Goal: Use online tool/utility: Use online tool/utility

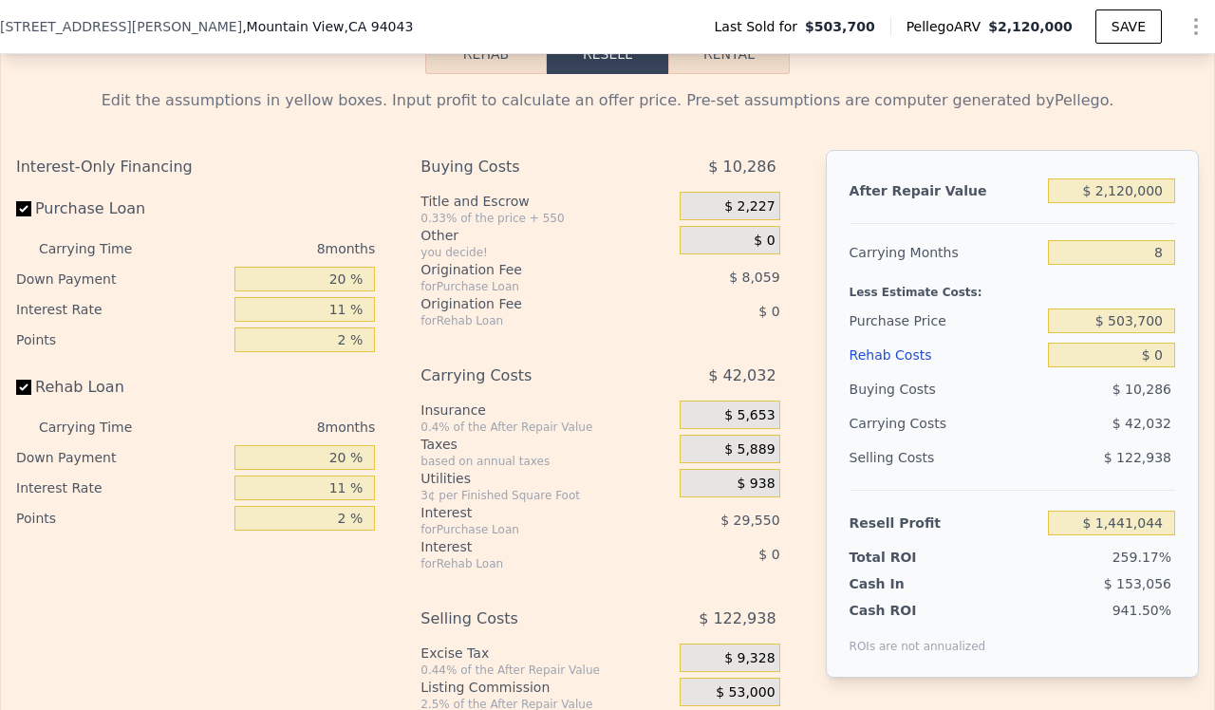
scroll to position [2933, 0]
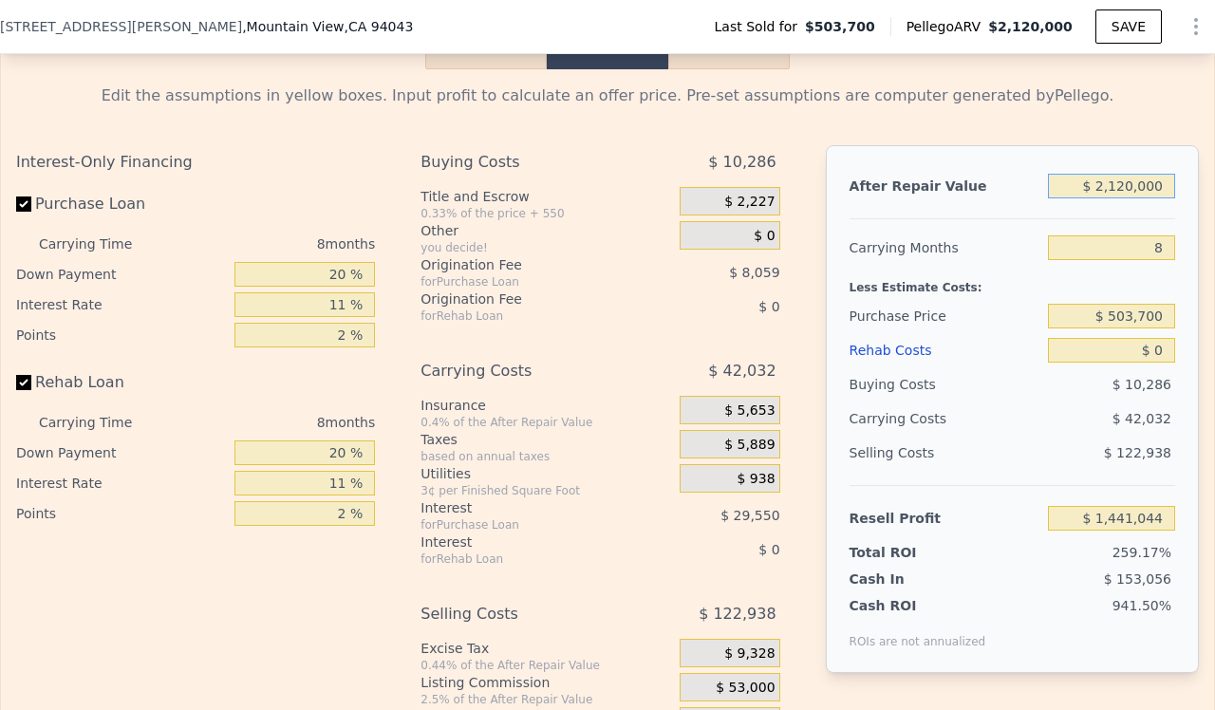
drag, startPoint x: 1155, startPoint y: 211, endPoint x: 1012, endPoint y: 214, distance: 142.5
click at [1012, 203] on div "After Repair Value $ 2,120,000" at bounding box center [1013, 186] width 326 height 34
type input "$ 3"
type input "-$ 550,912"
type input "$ 30"
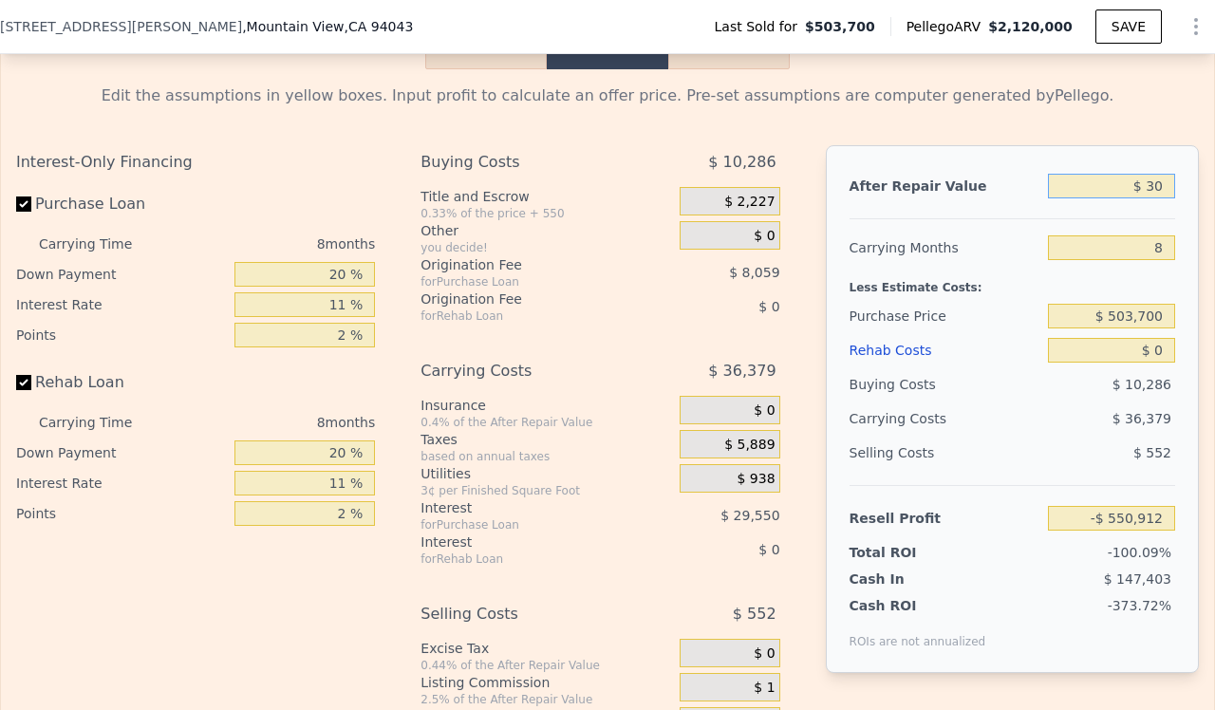
type input "-$ 550,887"
type input "$ 300"
type input "-$ 550,634"
type input "$ 3,000"
type input "-$ 548,096"
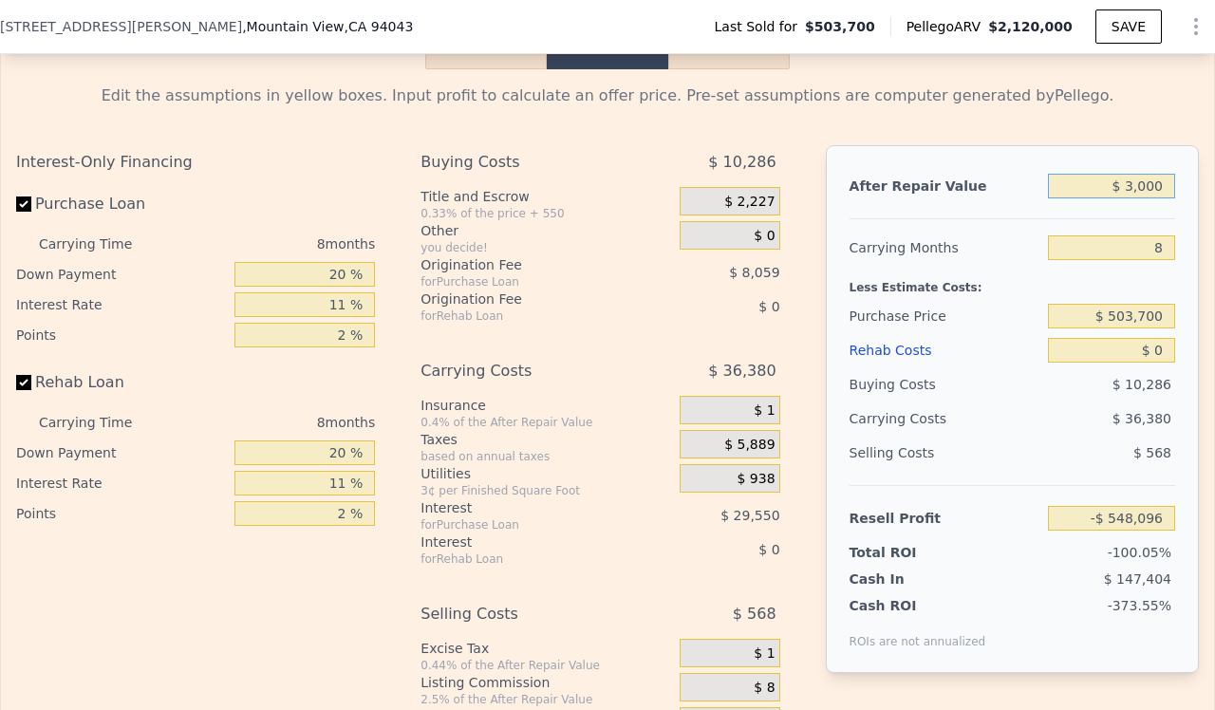
type input "$ 30,000"
type input "-$ 522,727"
type input "$ 300,000"
type input "-$ 269,034"
type input "$ 3,000,000"
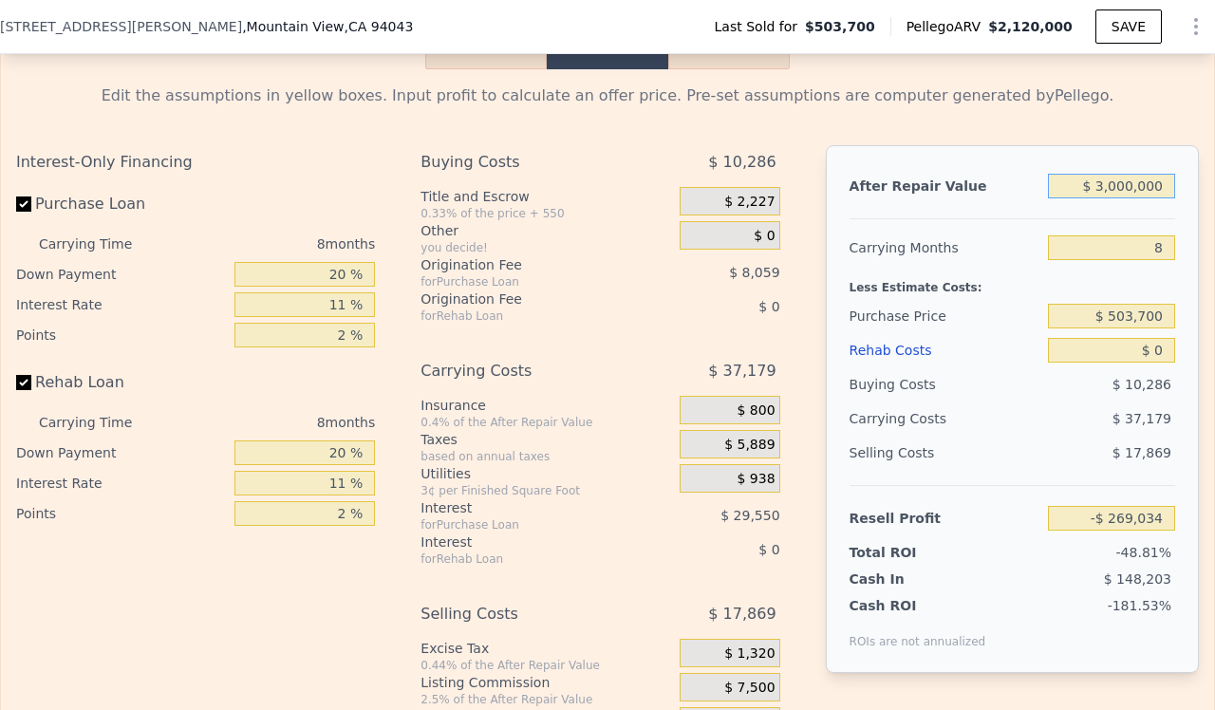
type input "$ 2,267,895"
type input "$ 3,000,000"
click at [1140, 260] on input "8" at bounding box center [1111, 247] width 127 height 25
type input "1"
type input "$ 2,306,727"
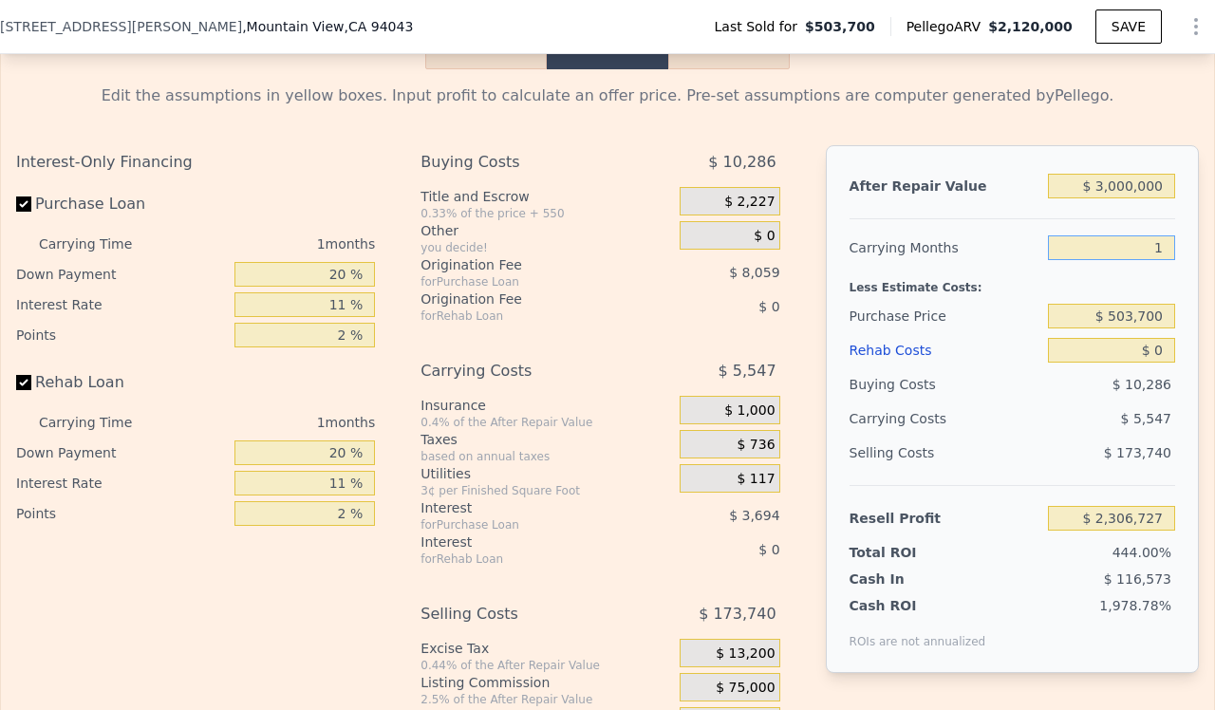
type input "12"
type input "$ 2,245,706"
type input "12"
drag, startPoint x: 1146, startPoint y: 341, endPoint x: 1082, endPoint y: 341, distance: 63.6
click at [1082, 329] on input "$ 503,700" at bounding box center [1111, 316] width 127 height 25
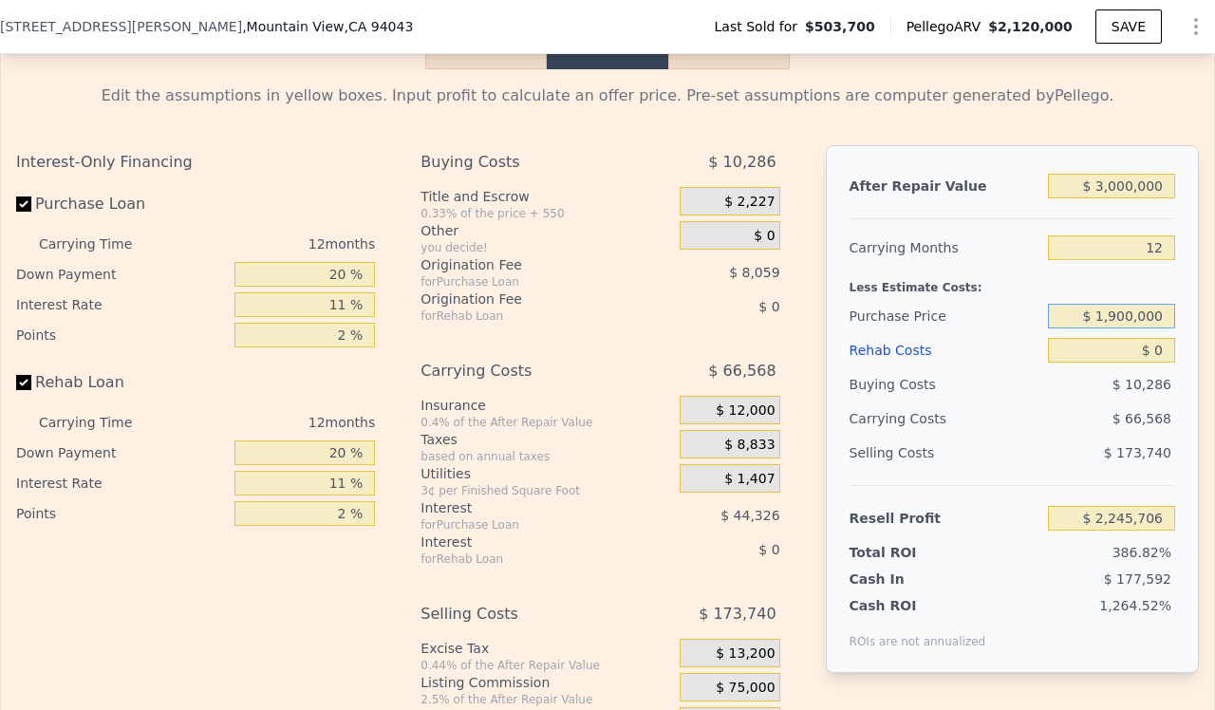
type input "$ 1,900,000"
type input "$ 699,547"
drag, startPoint x: 1151, startPoint y: 377, endPoint x: 1134, endPoint y: 377, distance: 17.1
click at [1134, 363] on input "$ 0" at bounding box center [1111, 350] width 127 height 25
type input "$ 0"
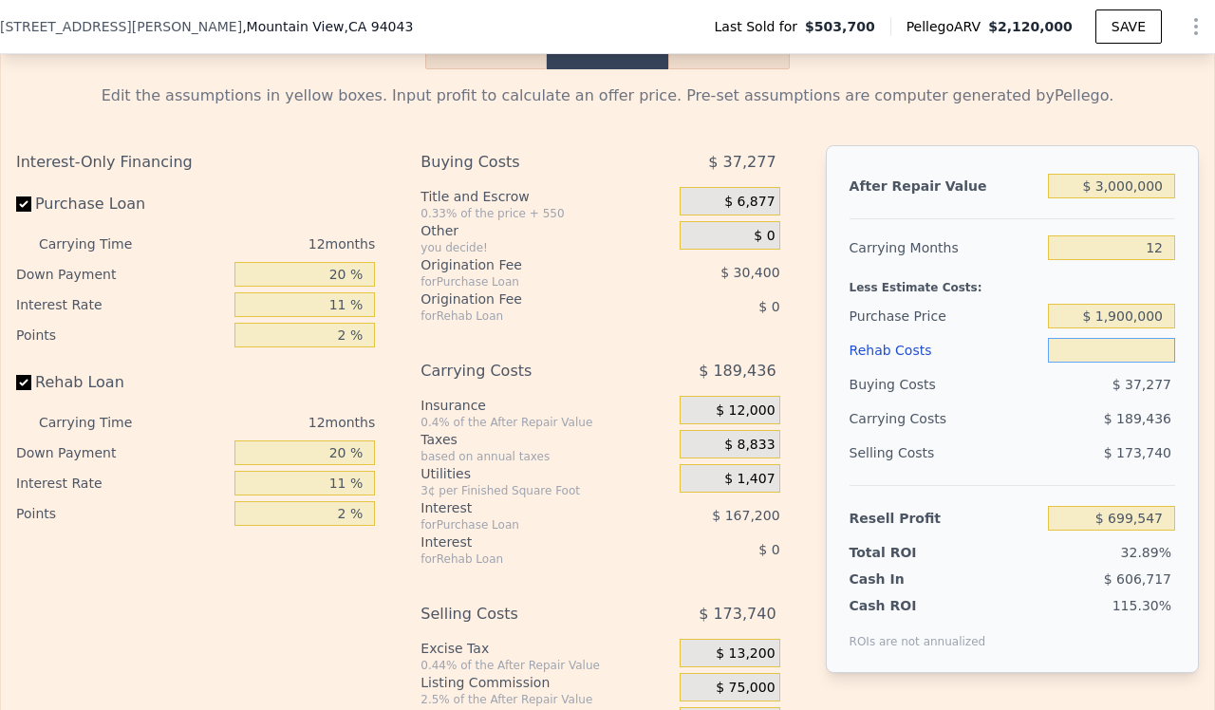
type input "$ 5"
type input "$ 699,542"
type input "$ 50"
type input "$ 699,496"
type input "$ 500"
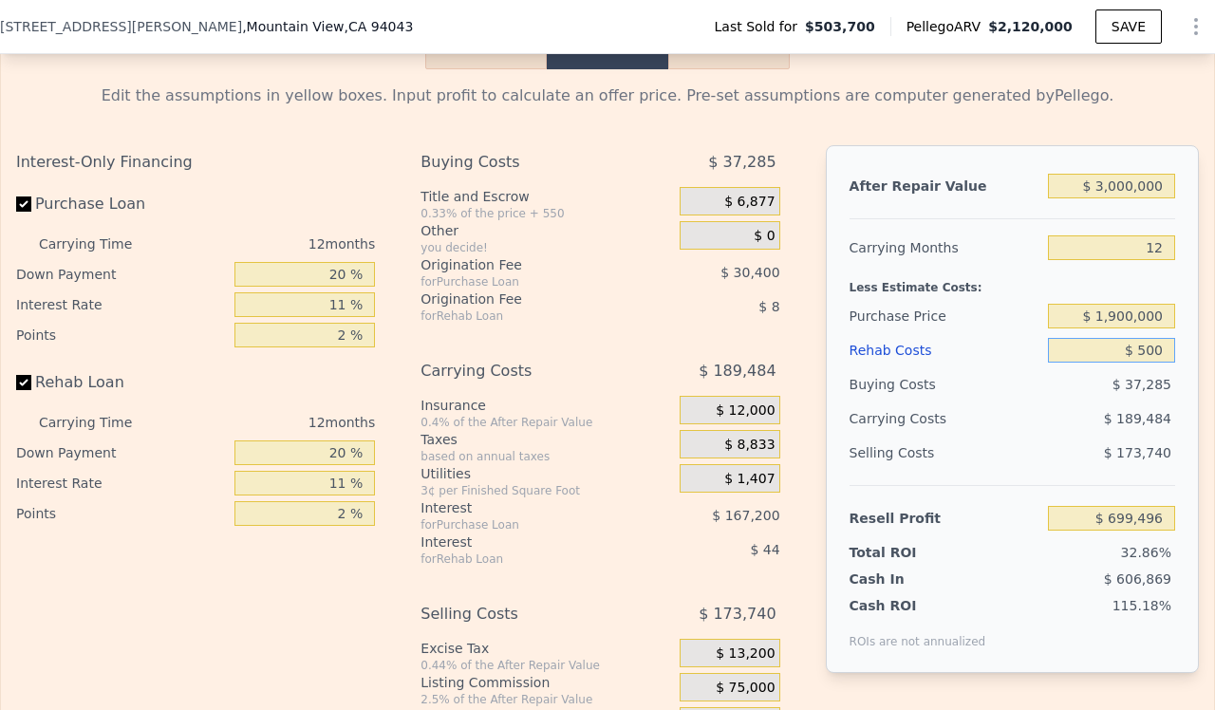
type input "$ 698,991"
type input "$ 5,000"
type input "$ 694,023"
type input "$ 50,000"
type input "$ 644,343"
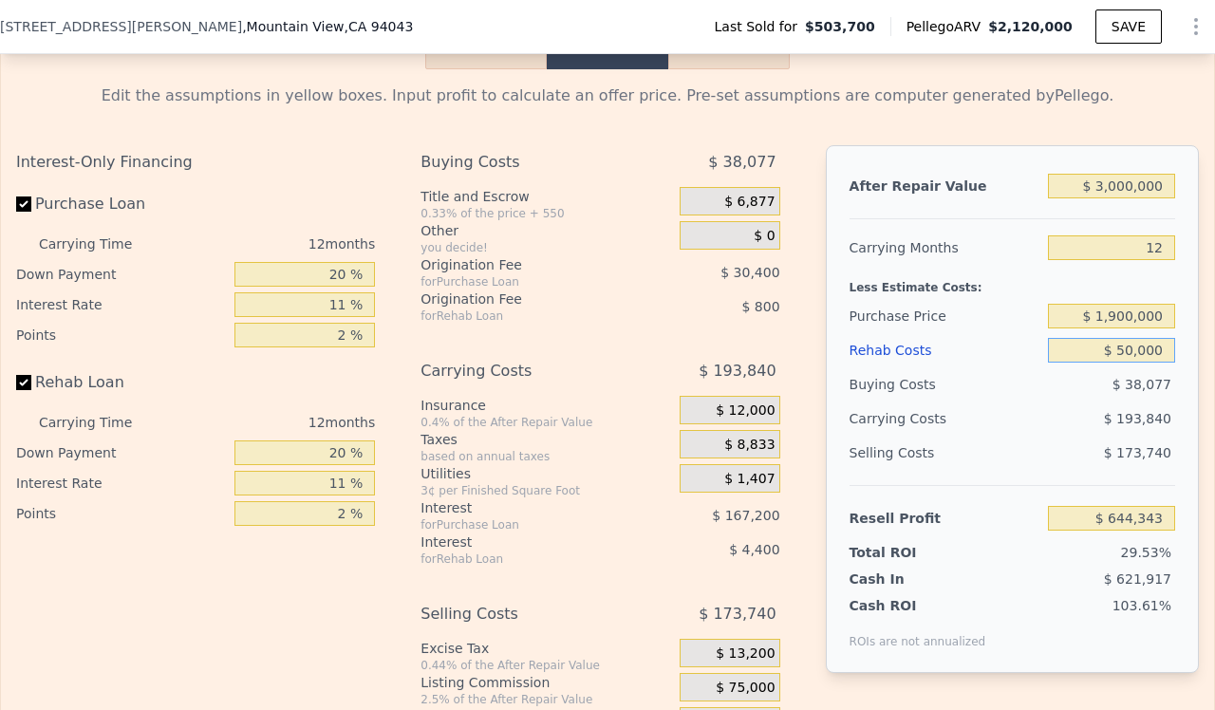
type input "$ 500,000"
type input "$ 147,543"
type input "$ 500,000"
drag, startPoint x: 346, startPoint y: 307, endPoint x: 230, endPoint y: 307, distance: 115.8
click at [230, 290] on div "Down Payment 20 %" at bounding box center [195, 274] width 359 height 30
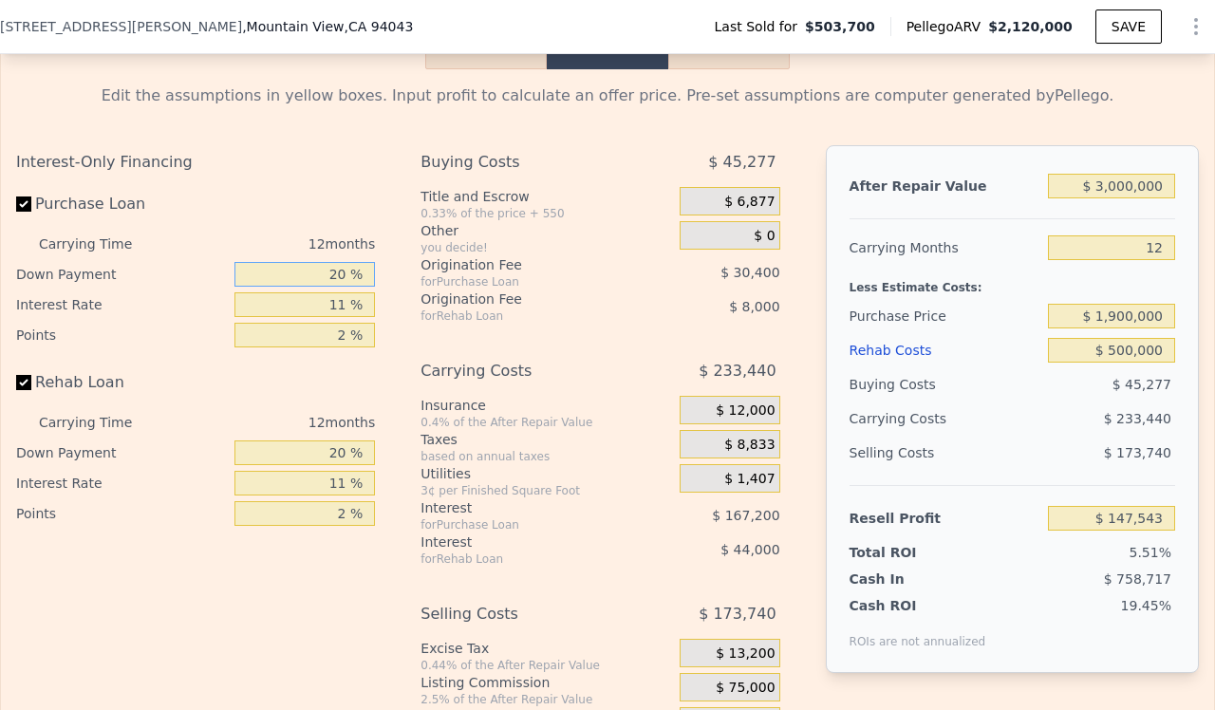
type input "1 %"
type input "$ 100,603"
type input "10 %"
type input "$ 122,839"
type input "10 %"
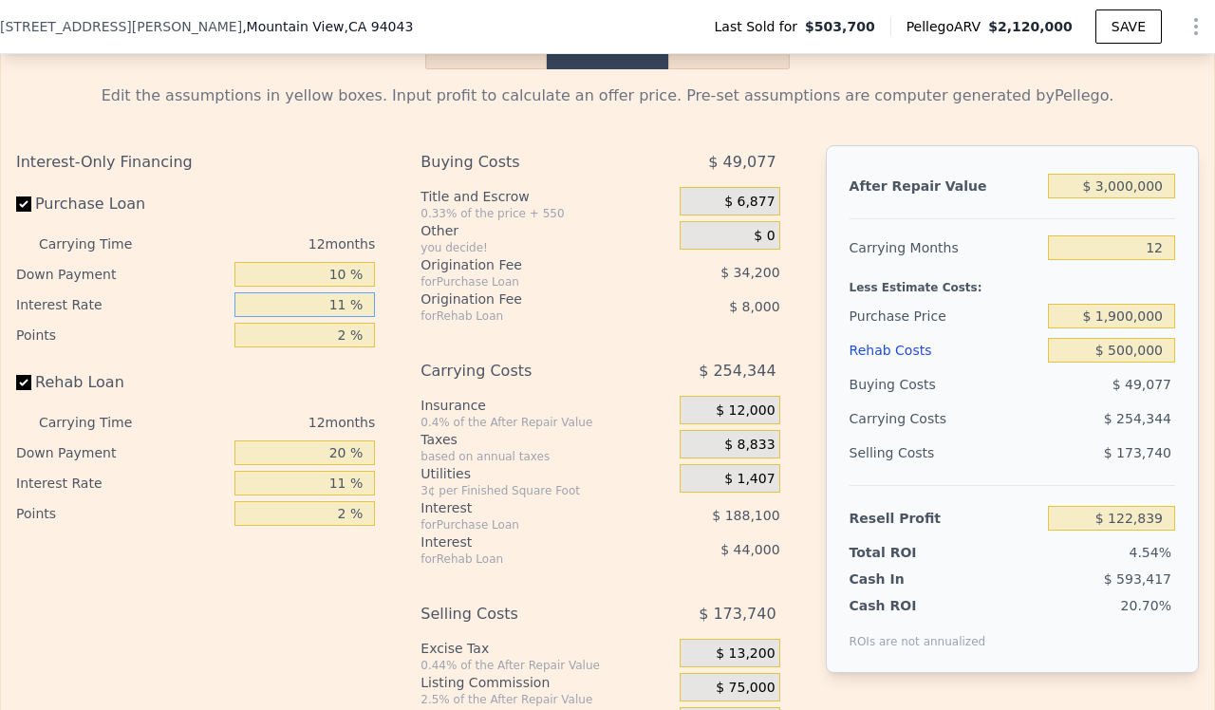
type input "1 %"
type input "$ 293,839"
type input "10 %"
type input "$ 139,939"
type input "10 %"
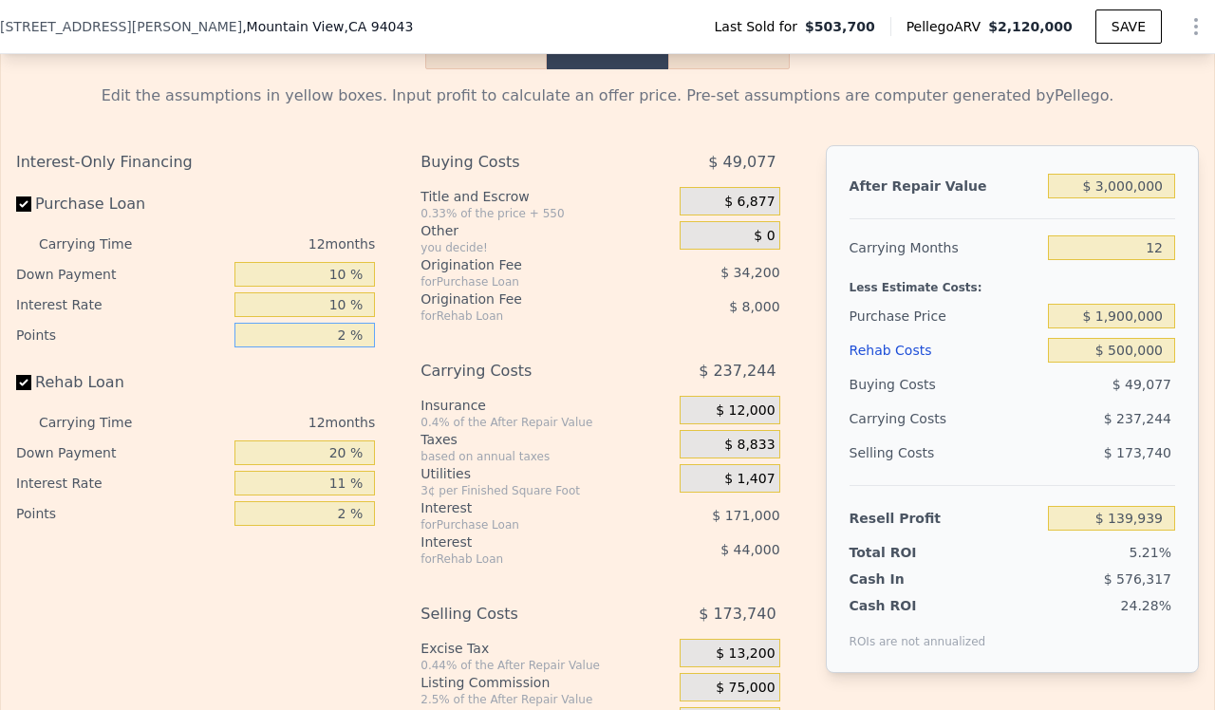
type input "1 %"
type input "$ 157,039"
type input "1 %"
type input "0 %"
type input "$ 144,047"
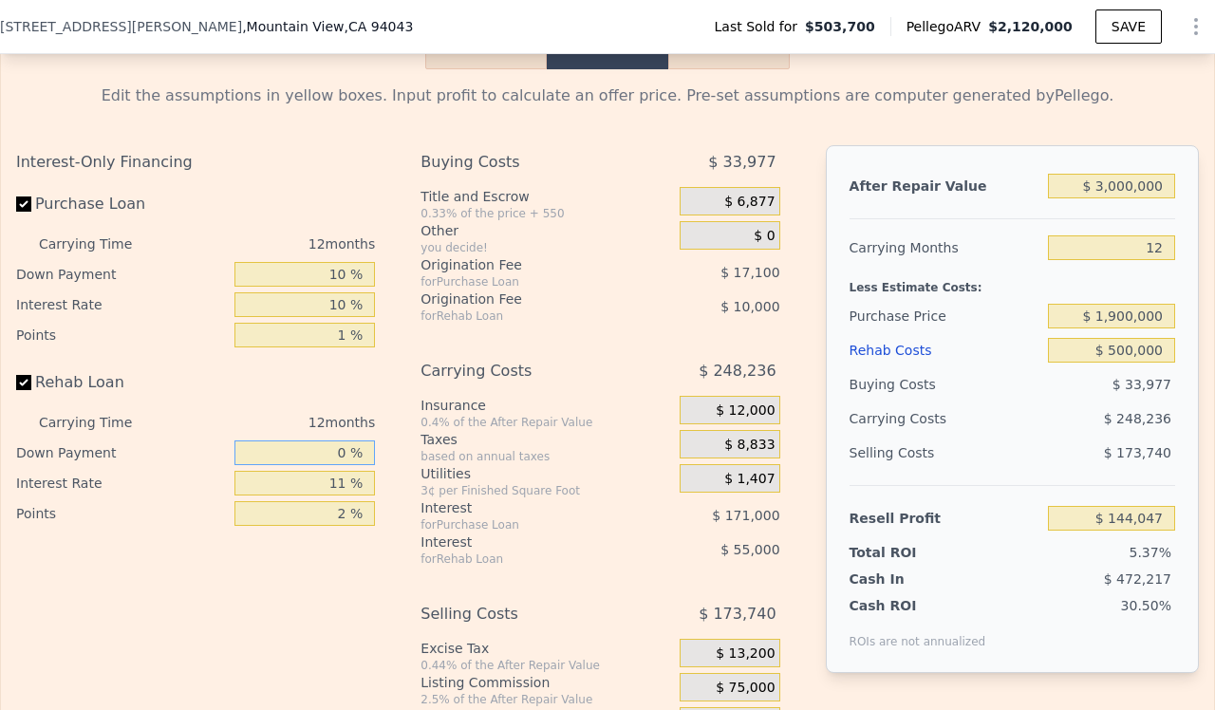
type input "0 %"
type input "1 %"
type input "$ 194,039"
type input "10 %"
type input "$ 149,039"
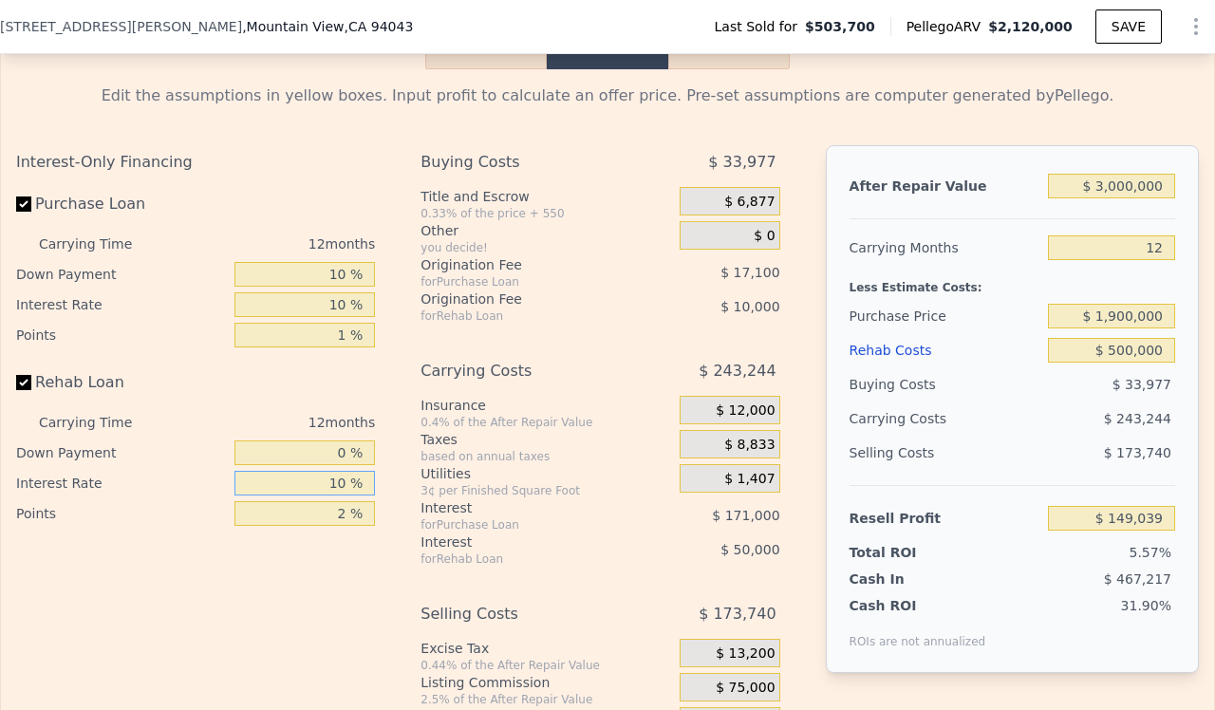
type input "10 %"
type input "0 %"
type input "$ 159,039"
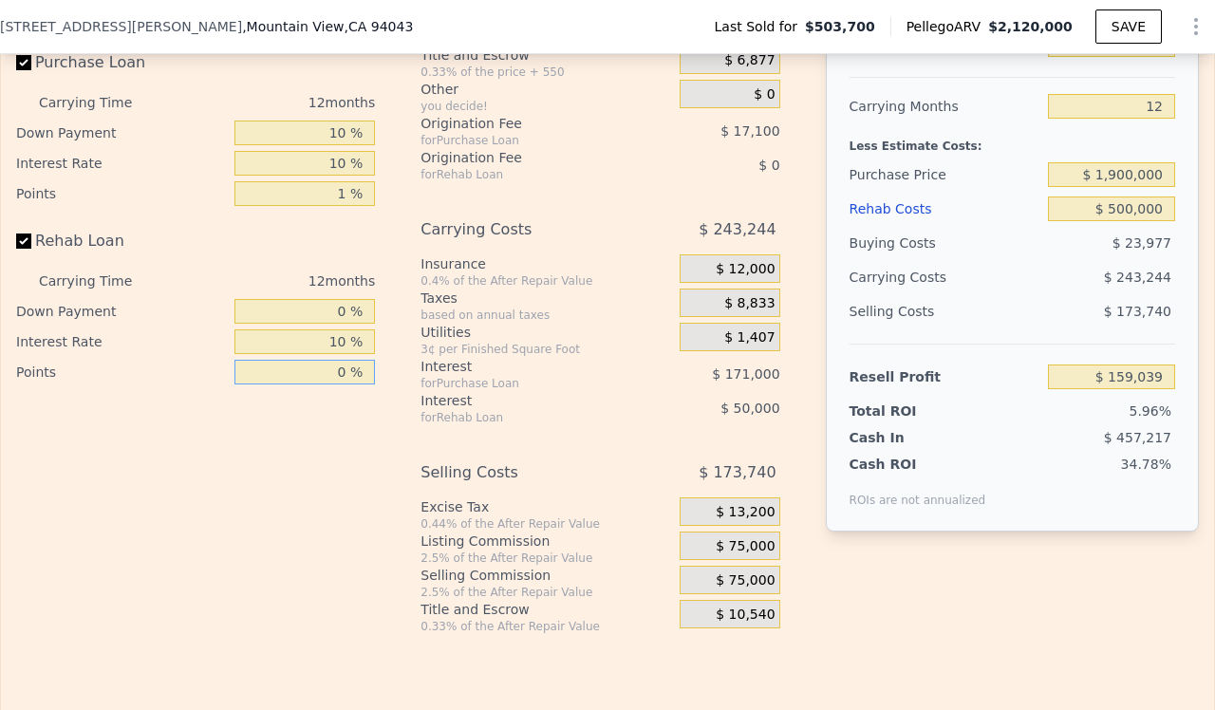
scroll to position [3086, 0]
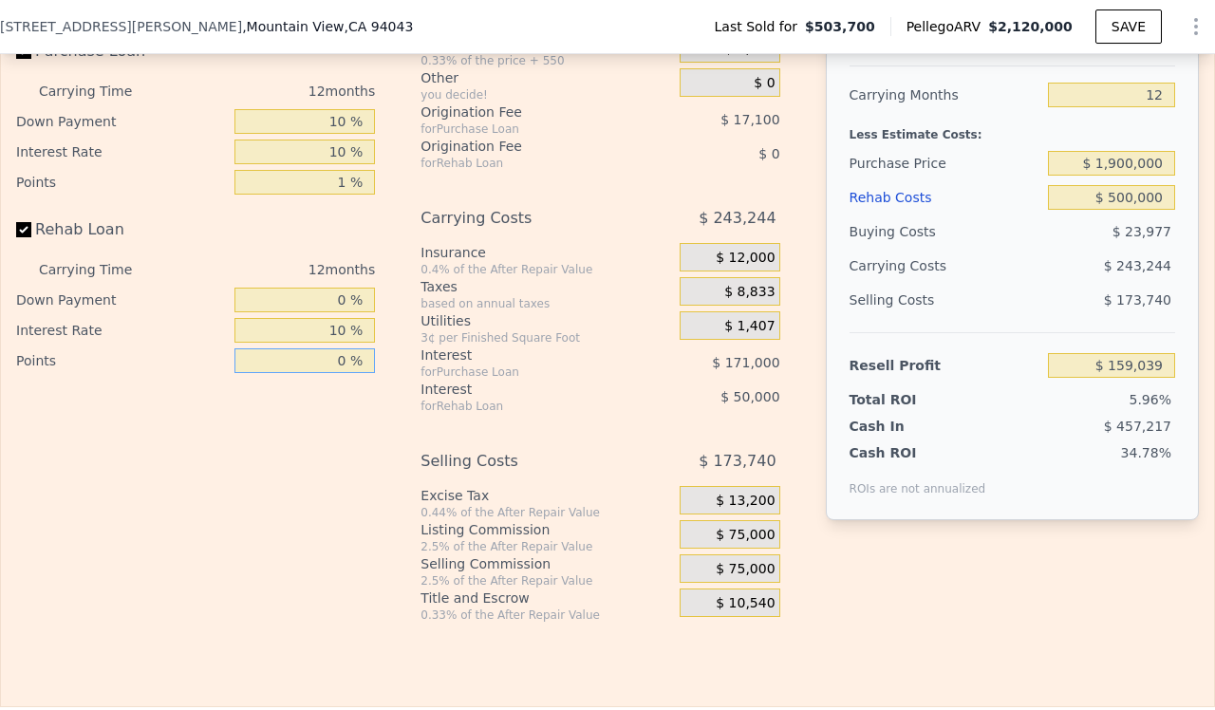
type input "0 %"
click at [723, 544] on span "$ 75,000" at bounding box center [745, 535] width 59 height 17
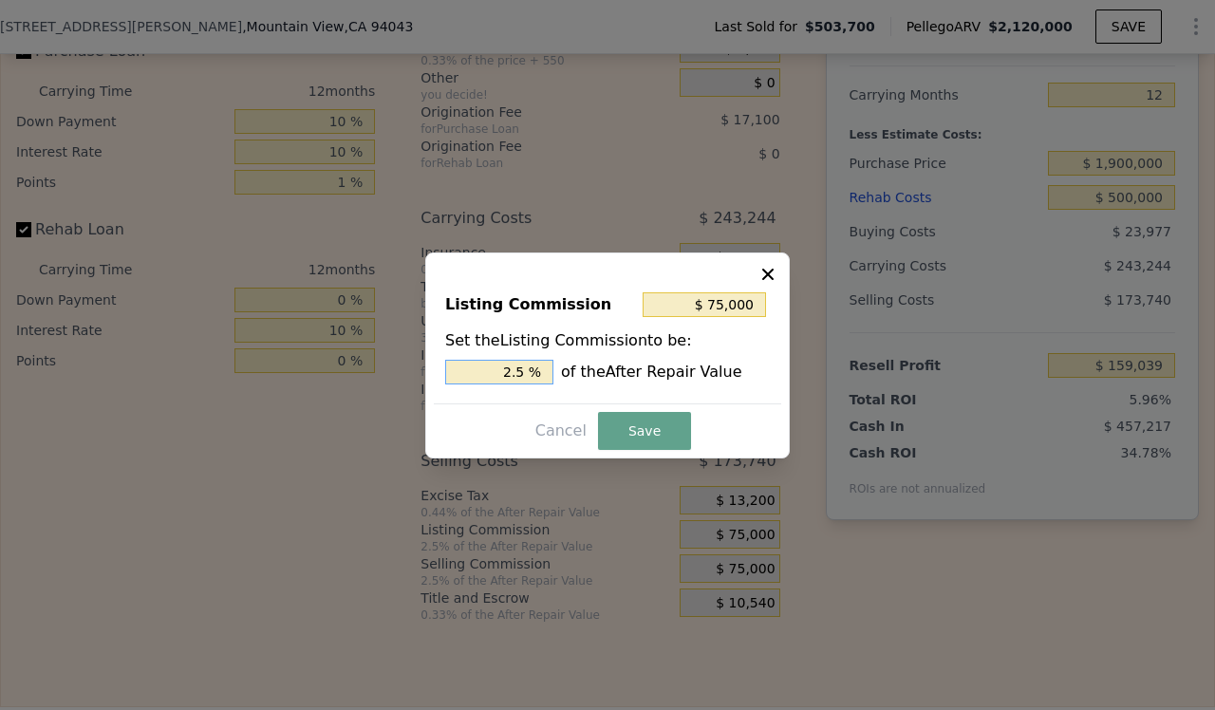
drag, startPoint x: 530, startPoint y: 374, endPoint x: 476, endPoint y: 374, distance: 54.1
click at [476, 374] on input "2.5 %" at bounding box center [499, 372] width 108 height 25
type input "$ 30,000"
type input "1.0 %"
click at [636, 419] on button "Save" at bounding box center [644, 431] width 93 height 38
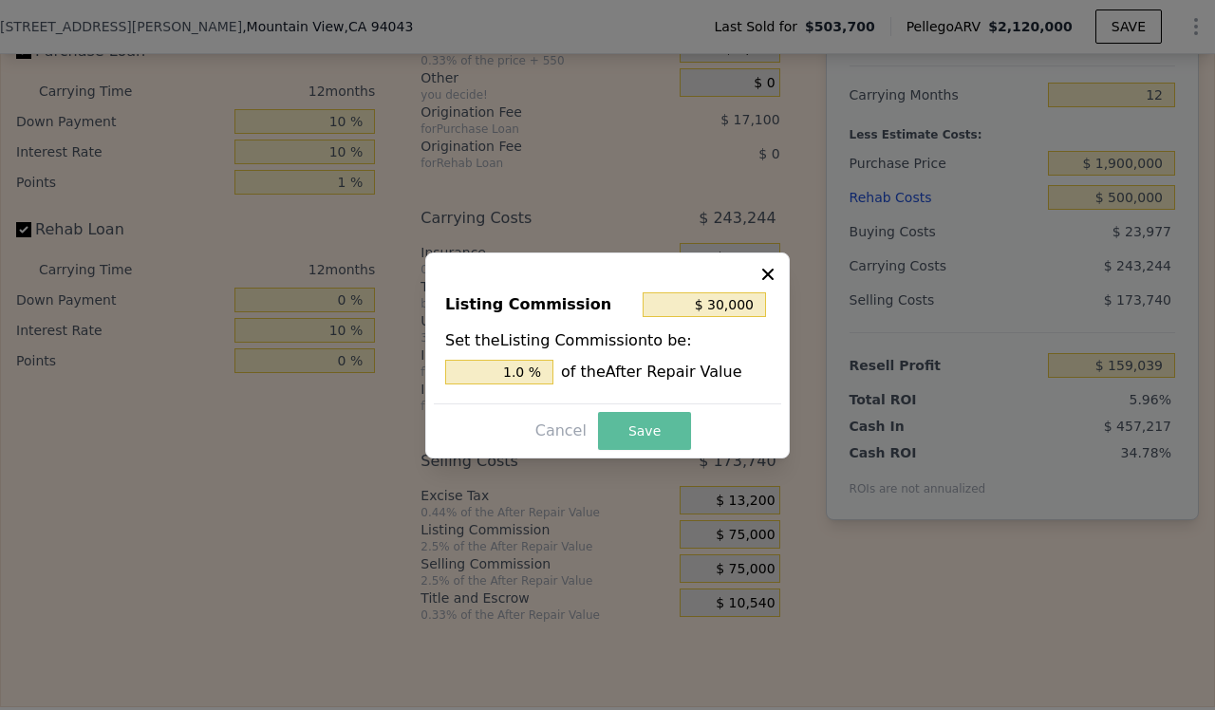
type input "$ 204,039"
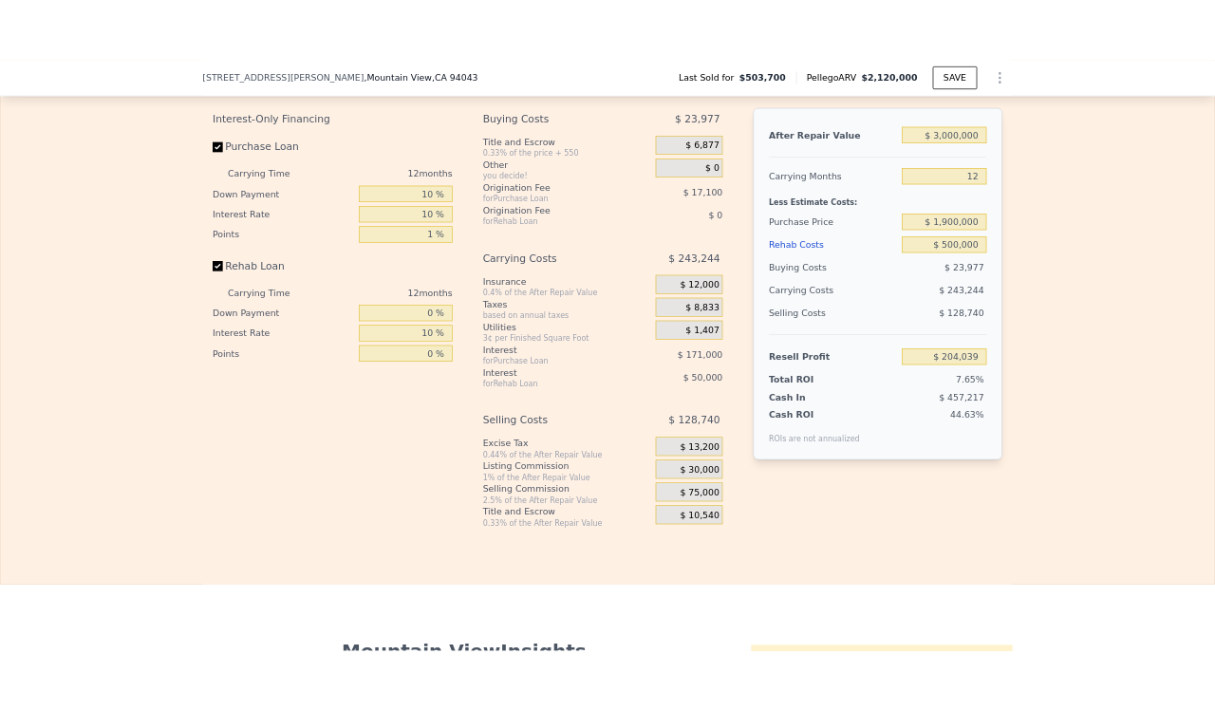
scroll to position [3003, 0]
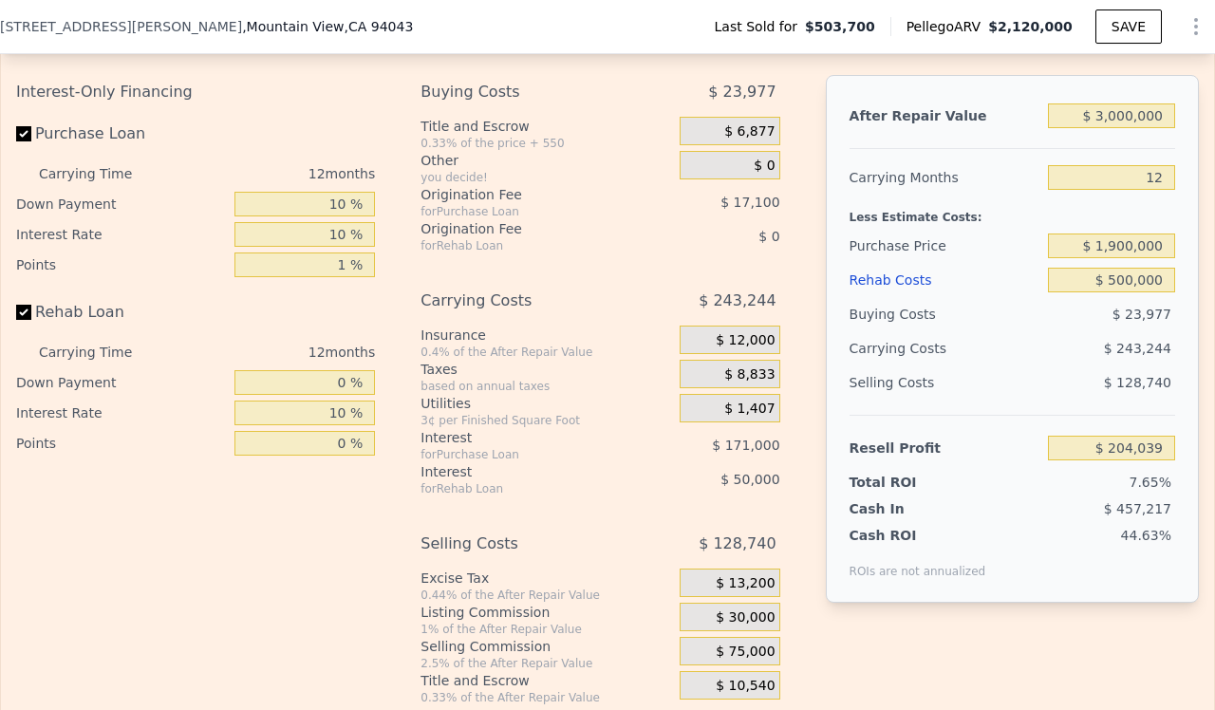
type input "$ 2,120,000"
type input "8"
type input "$ 0"
type input "$ 1,441,044"
